Goal: Task Accomplishment & Management: Manage account settings

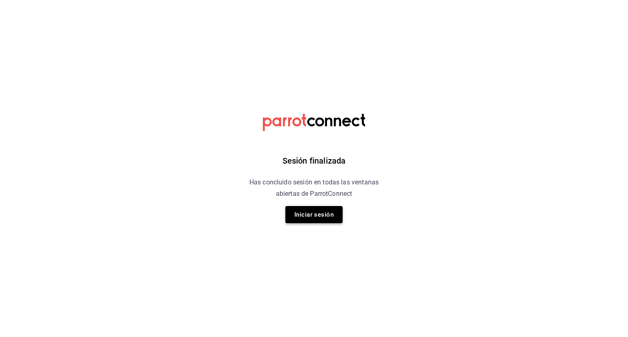
click at [315, 219] on button "Iniciar sesión" at bounding box center [313, 214] width 57 height 17
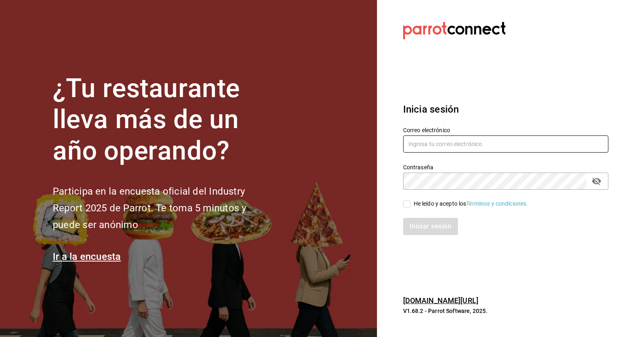
type input "[EMAIL_ADDRESS][DOMAIN_NAME]"
click at [407, 204] on input "He leído y acepto los Términos y condiciones." at bounding box center [406, 204] width 7 height 7
checkbox input "true"
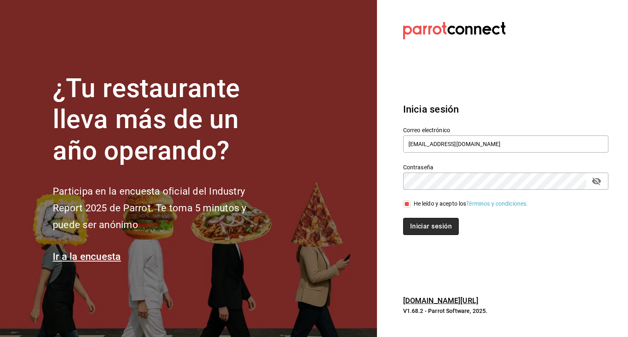
click at [428, 225] on button "Iniciar sesión" at bounding box center [431, 226] width 56 height 17
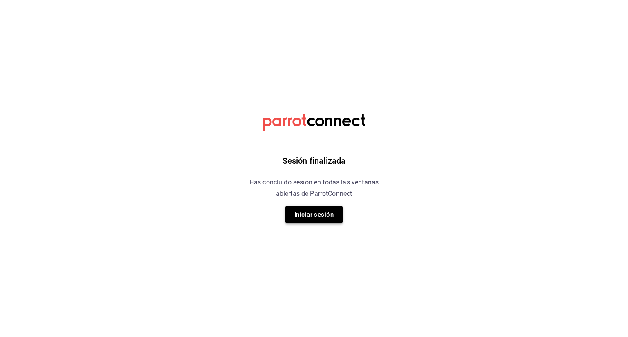
click at [314, 214] on button "Iniciar sesión" at bounding box center [313, 214] width 57 height 17
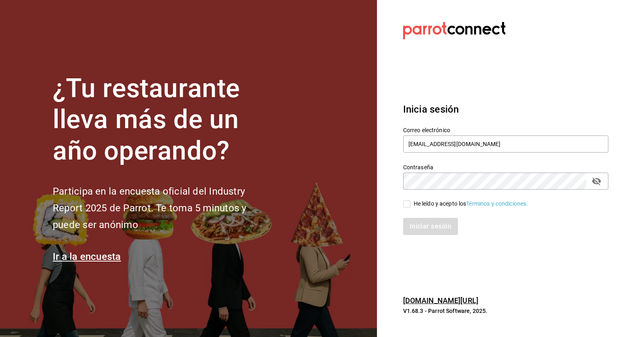
click at [407, 206] on input "He leído y acepto los Términos y condiciones." at bounding box center [406, 204] width 7 height 7
checkbox input "true"
click at [412, 221] on button "Iniciar sesión" at bounding box center [431, 226] width 56 height 17
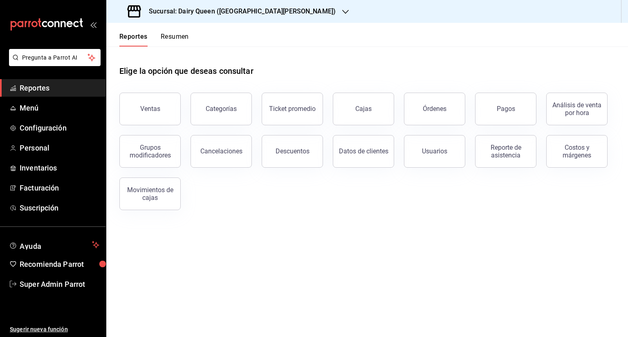
click at [37, 92] on span "Reportes" at bounding box center [60, 88] width 80 height 11
click at [177, 33] on button "Resumen" at bounding box center [175, 40] width 28 height 14
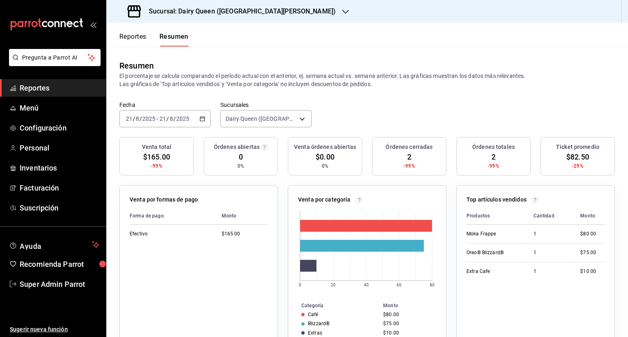
click at [29, 89] on span "Reportes" at bounding box center [60, 88] width 80 height 11
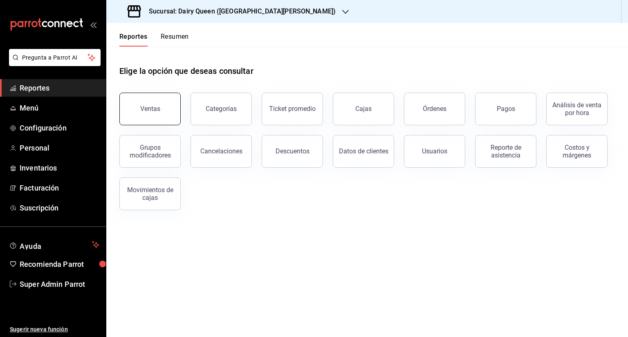
click at [145, 105] on button "Ventas" at bounding box center [149, 109] width 61 height 33
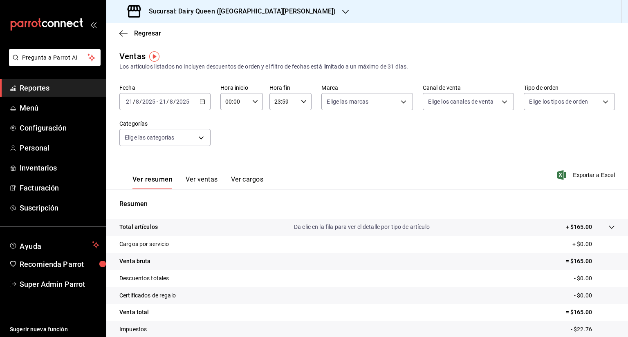
scroll to position [54, 0]
